Goal: Task Accomplishment & Management: Use online tool/utility

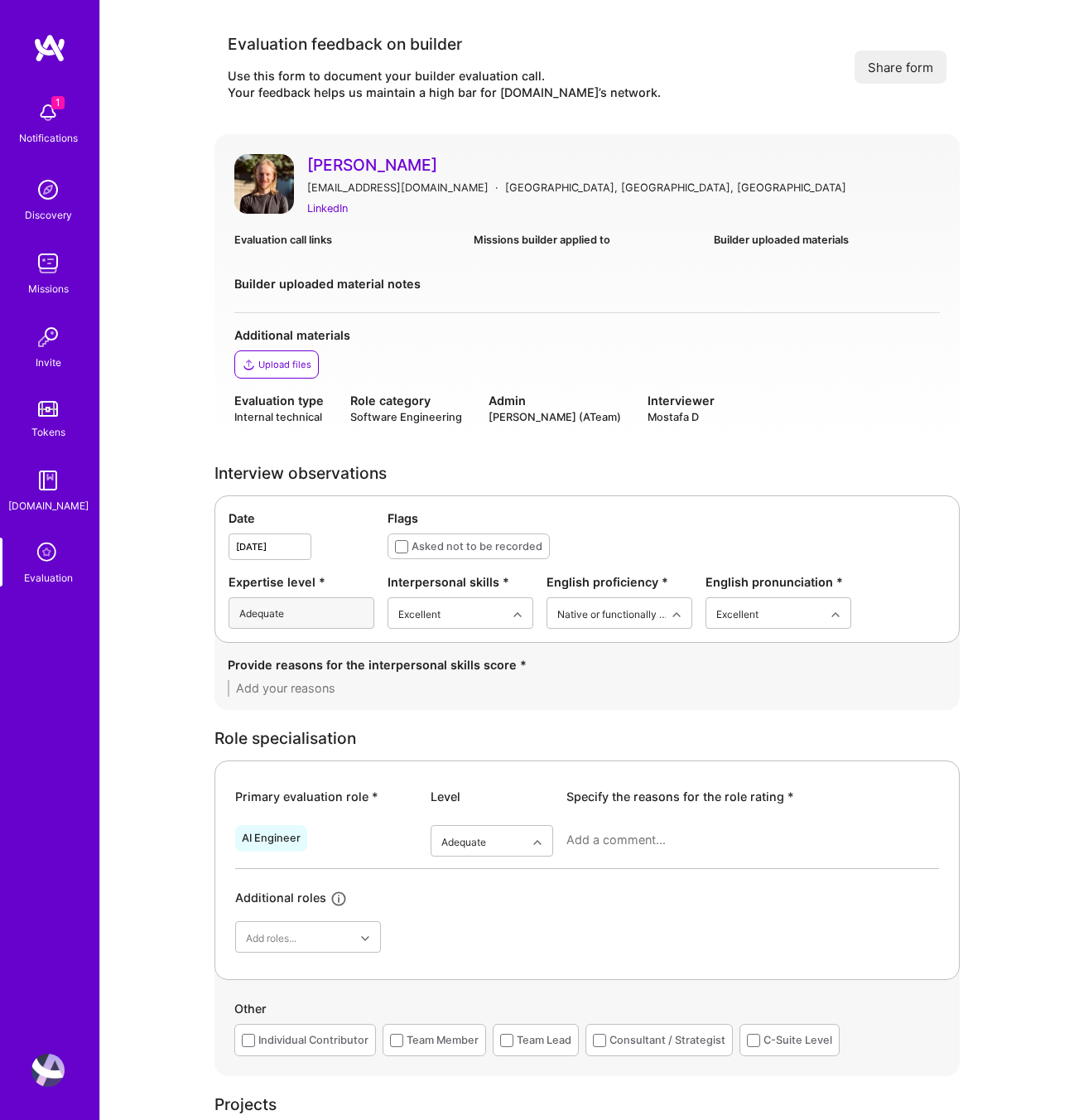
click at [40, 545] on icon at bounding box center [48, 553] width 32 height 32
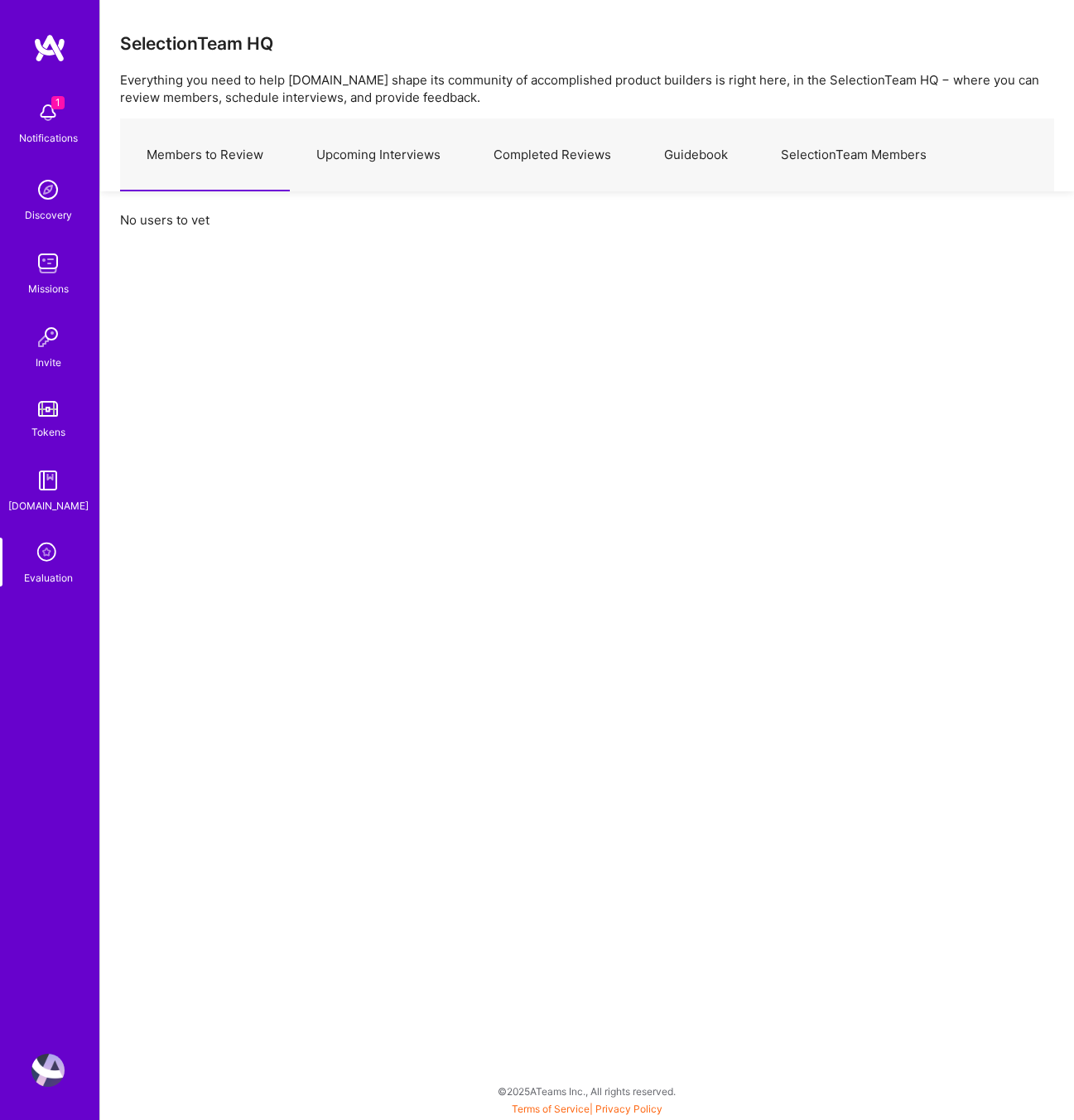
click at [394, 156] on link "Upcoming Interviews" at bounding box center [378, 155] width 177 height 72
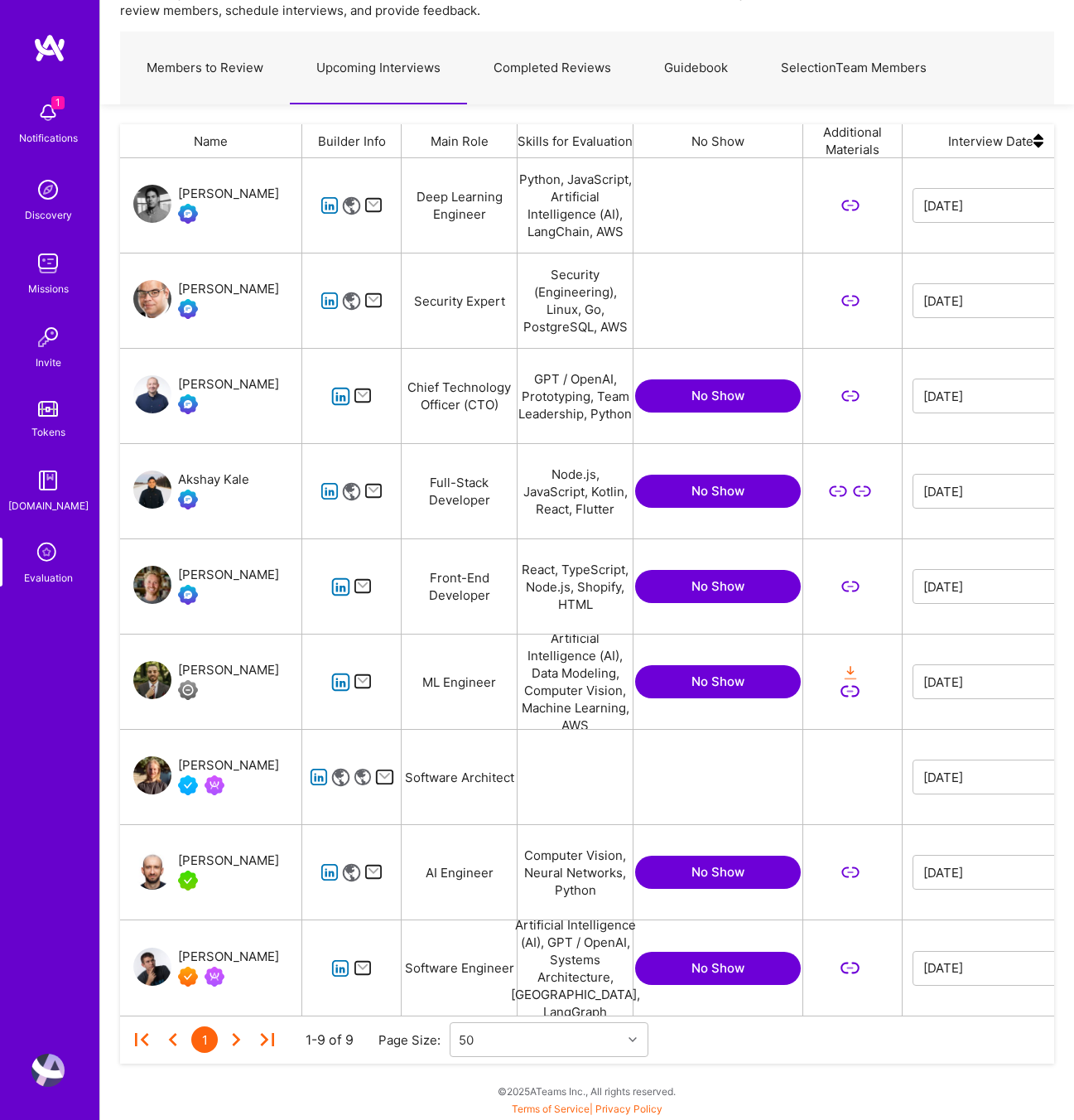
click at [332, 685] on icon "grid" at bounding box center [340, 682] width 19 height 19
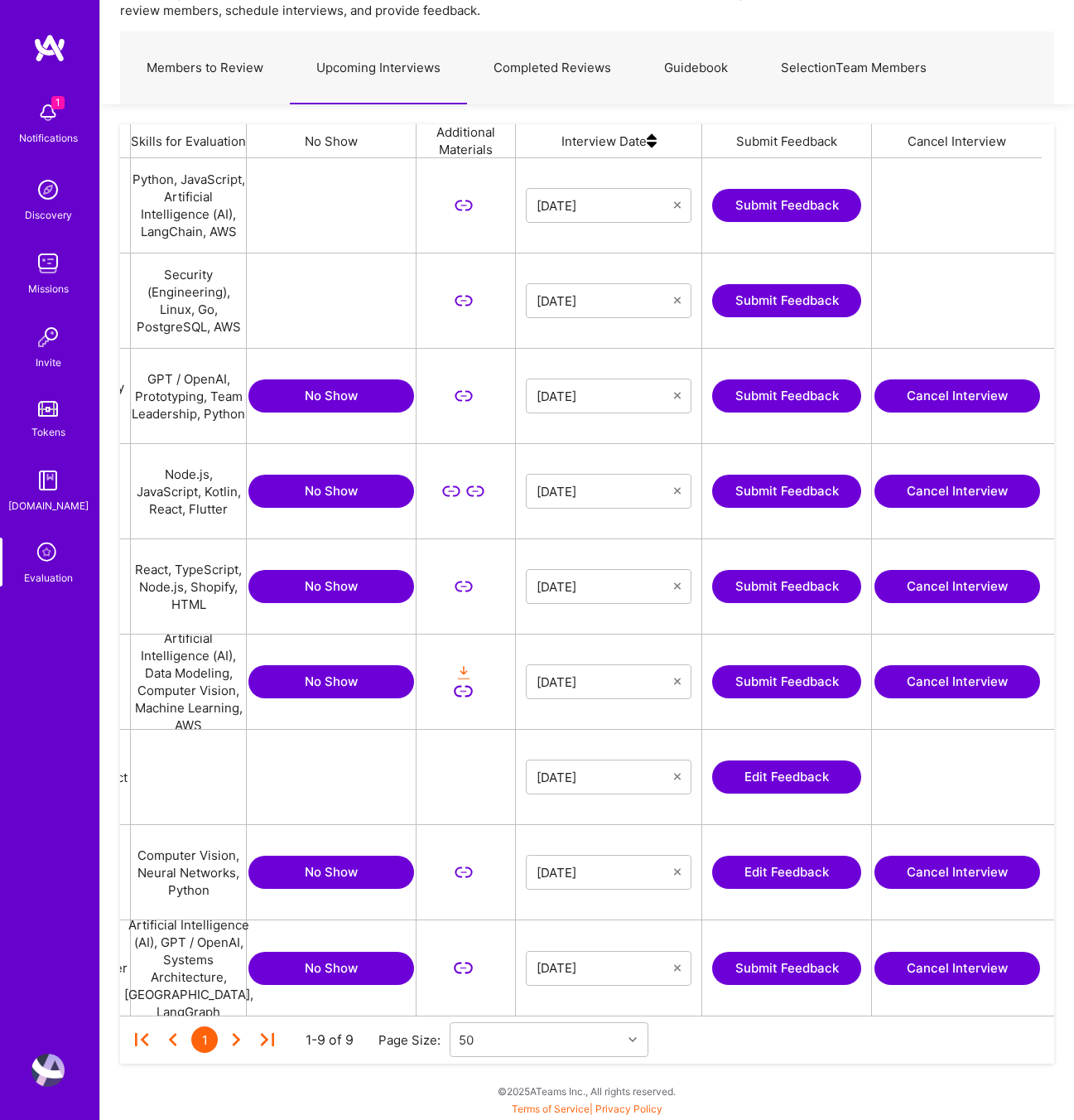
scroll to position [0, 384]
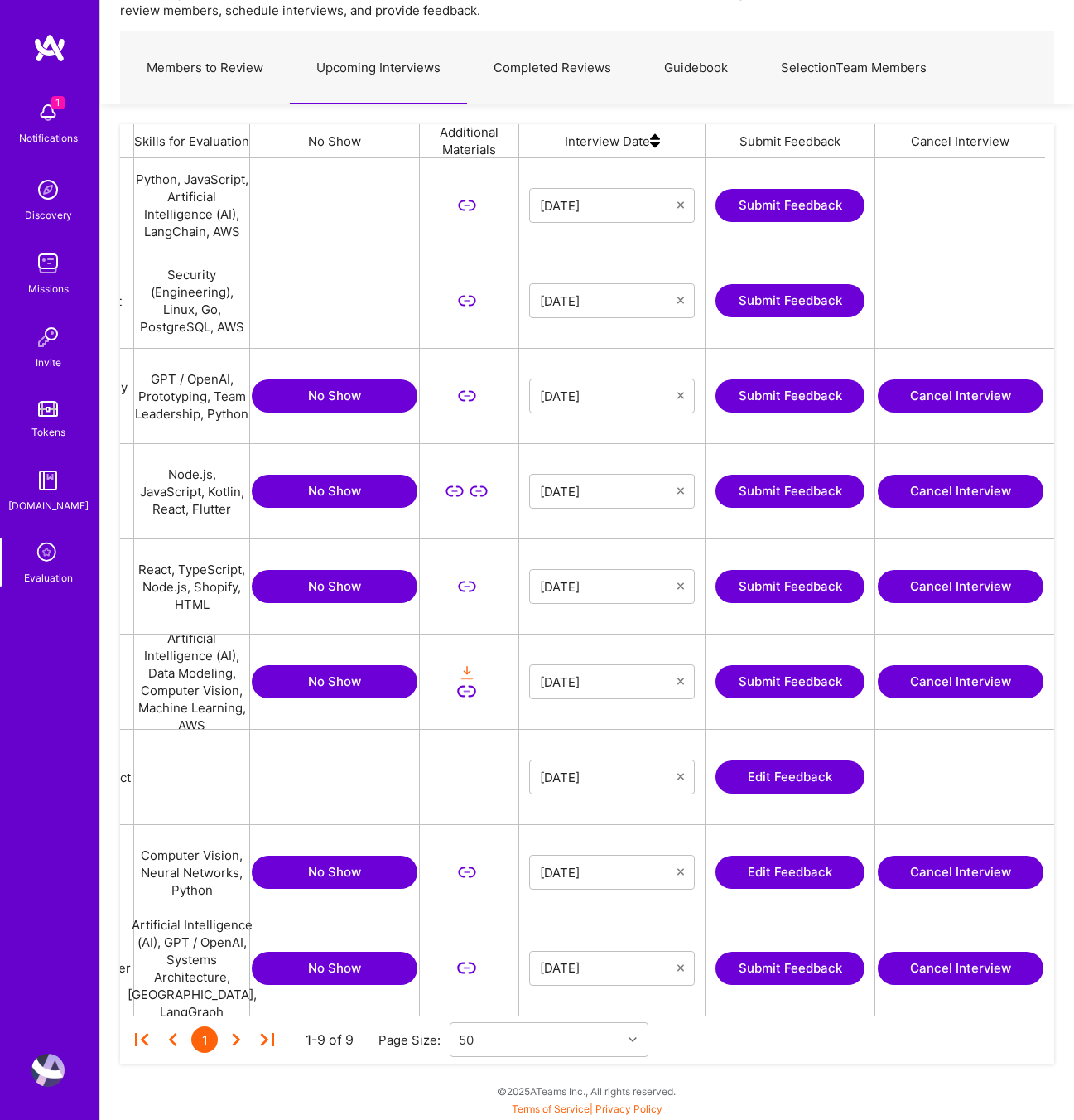
click at [796, 683] on button "Submit Feedback" at bounding box center [790, 682] width 149 height 33
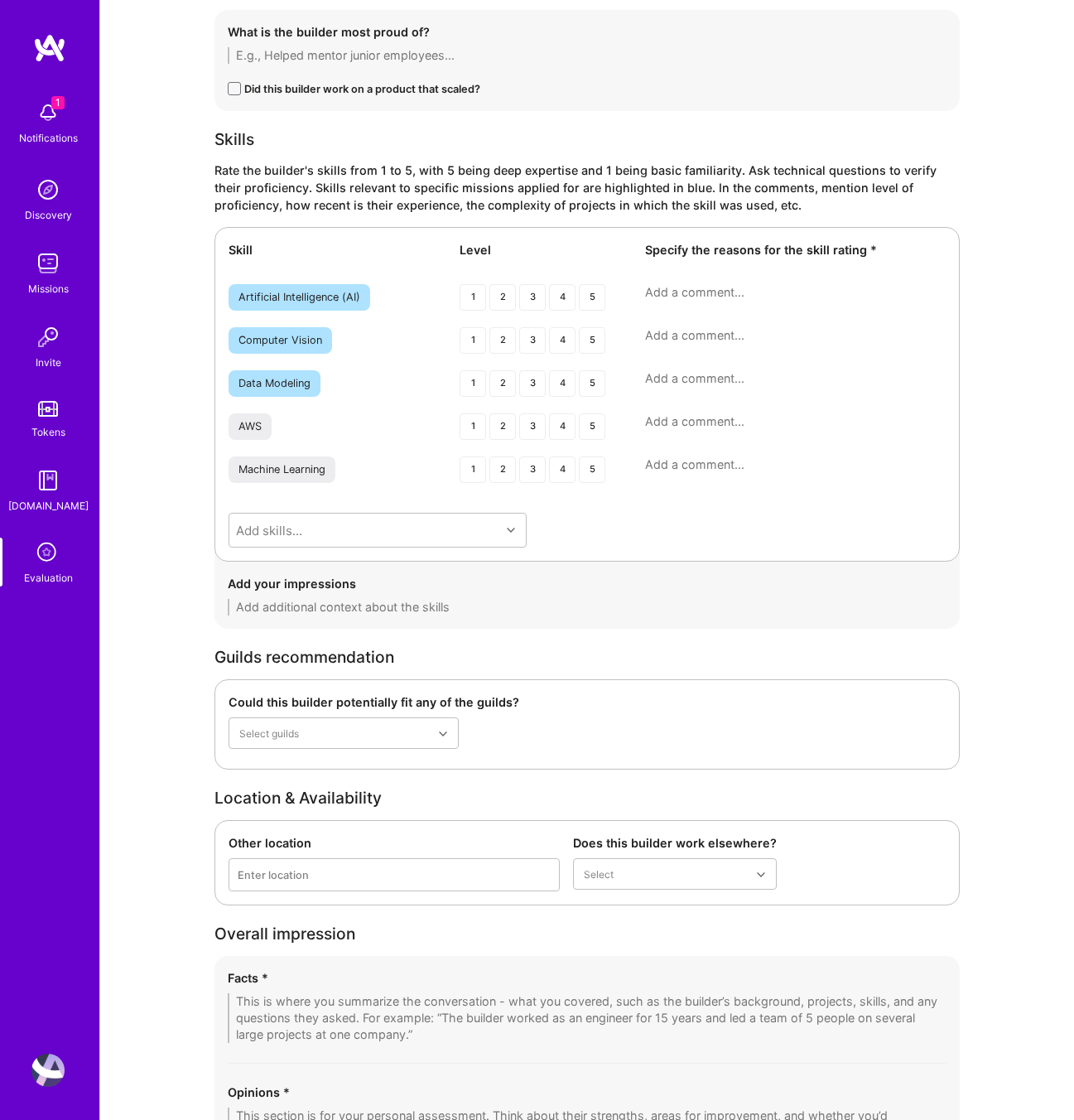
scroll to position [2402, 0]
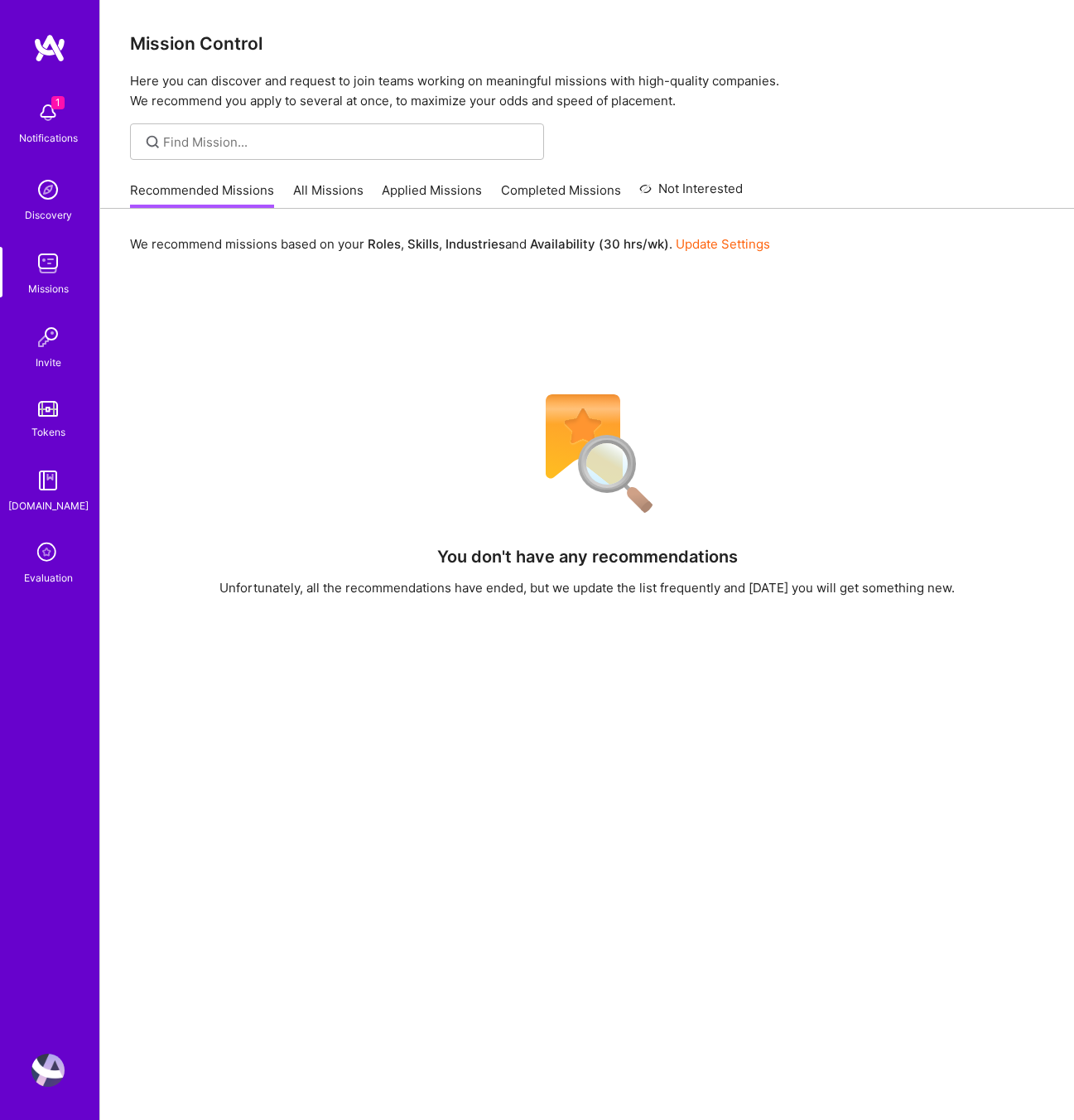
click at [32, 268] on img at bounding box center [48, 263] width 33 height 33
click at [53, 267] on img at bounding box center [48, 263] width 33 height 33
click at [339, 178] on div "Recommended Missions All Missions Applied Missions Completed Missions Not Inter…" at bounding box center [436, 189] width 613 height 35
click at [338, 187] on link "All Missions" at bounding box center [329, 195] width 71 height 28
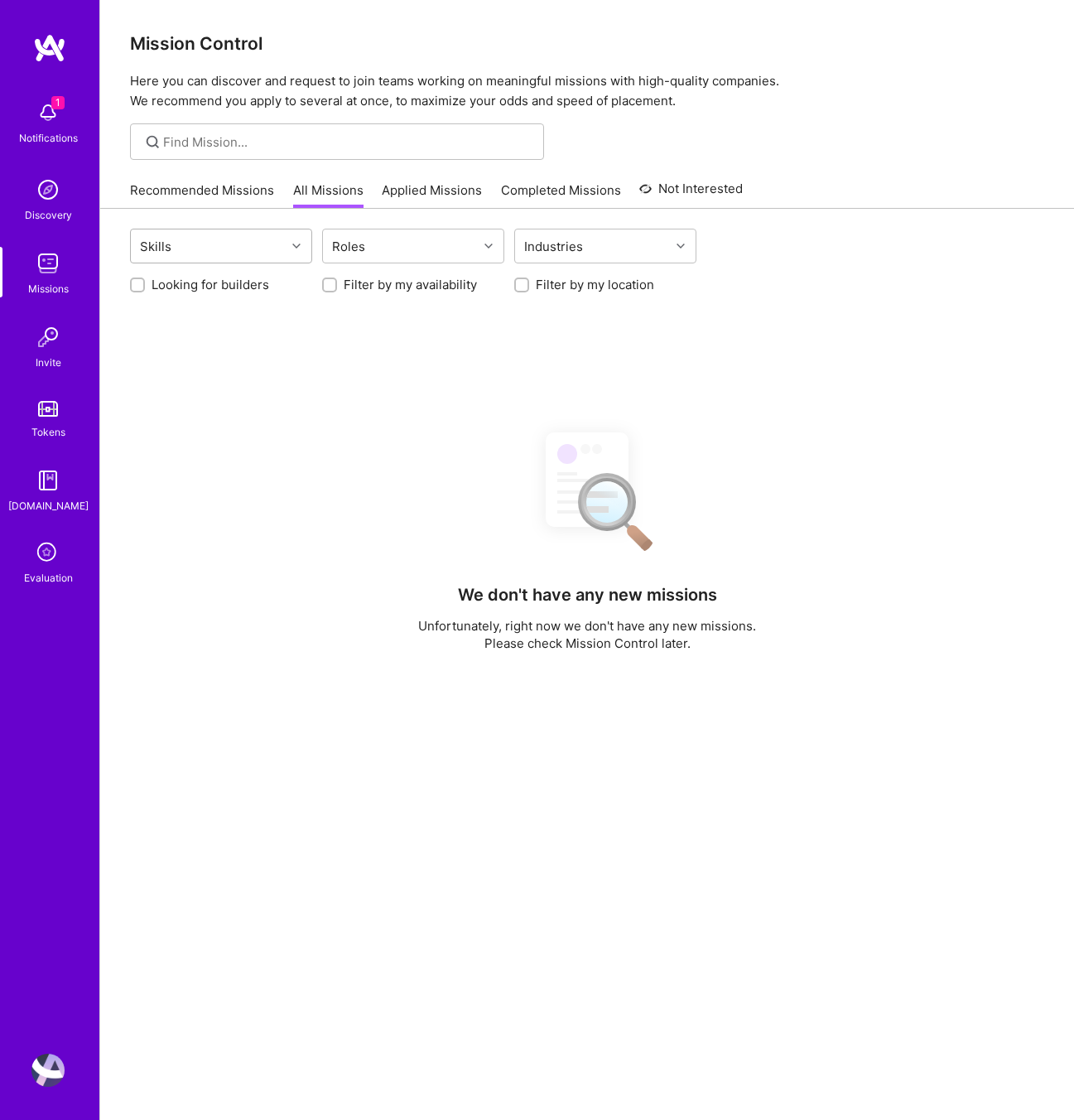
click at [223, 251] on div "Skills" at bounding box center [208, 246] width 155 height 33
click at [381, 253] on div "Roles" at bounding box center [401, 246] width 155 height 33
click at [955, 92] on p "Here you can discover and request to join teams working on meaningful missions …" at bounding box center [587, 91] width 914 height 40
